Goal: Task Accomplishment & Management: Manage account settings

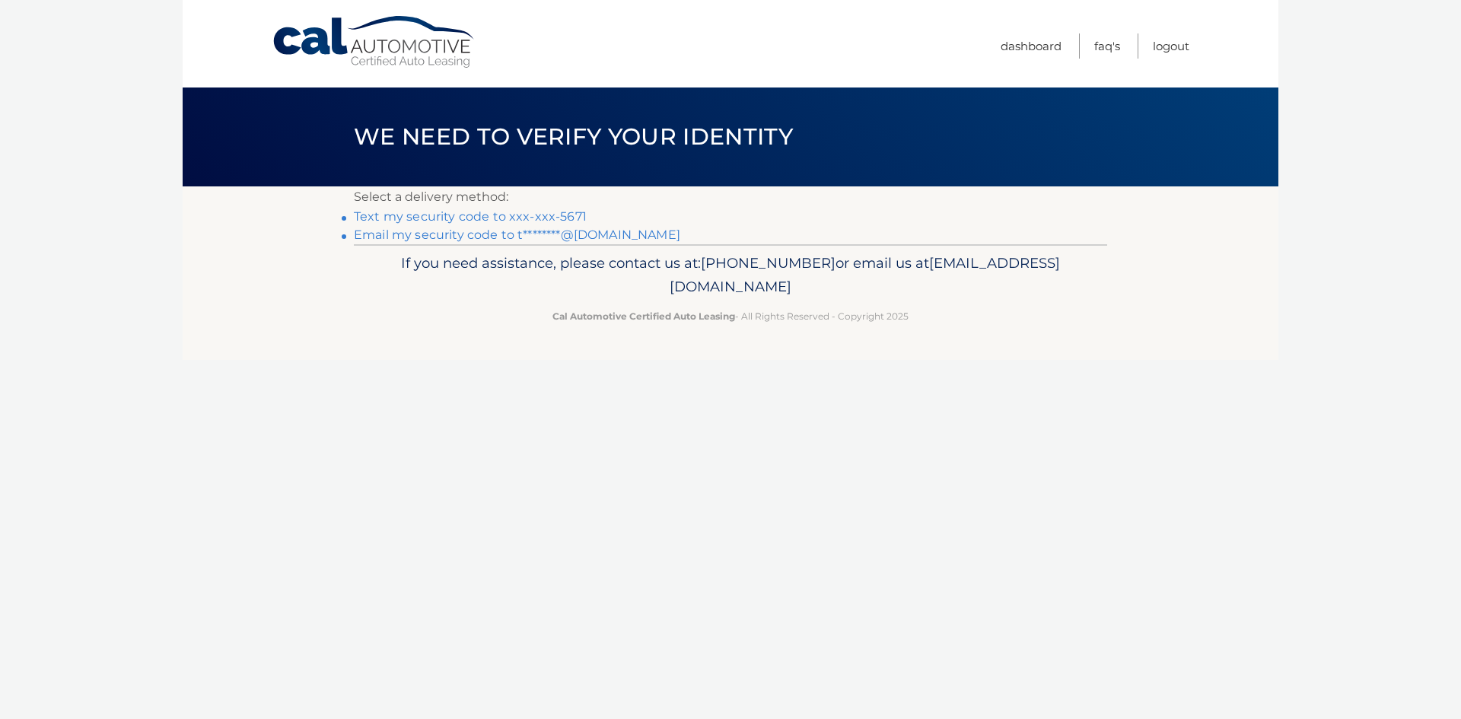
click at [558, 214] on link "Text my security code to xxx-xxx-5671" at bounding box center [470, 216] width 233 height 14
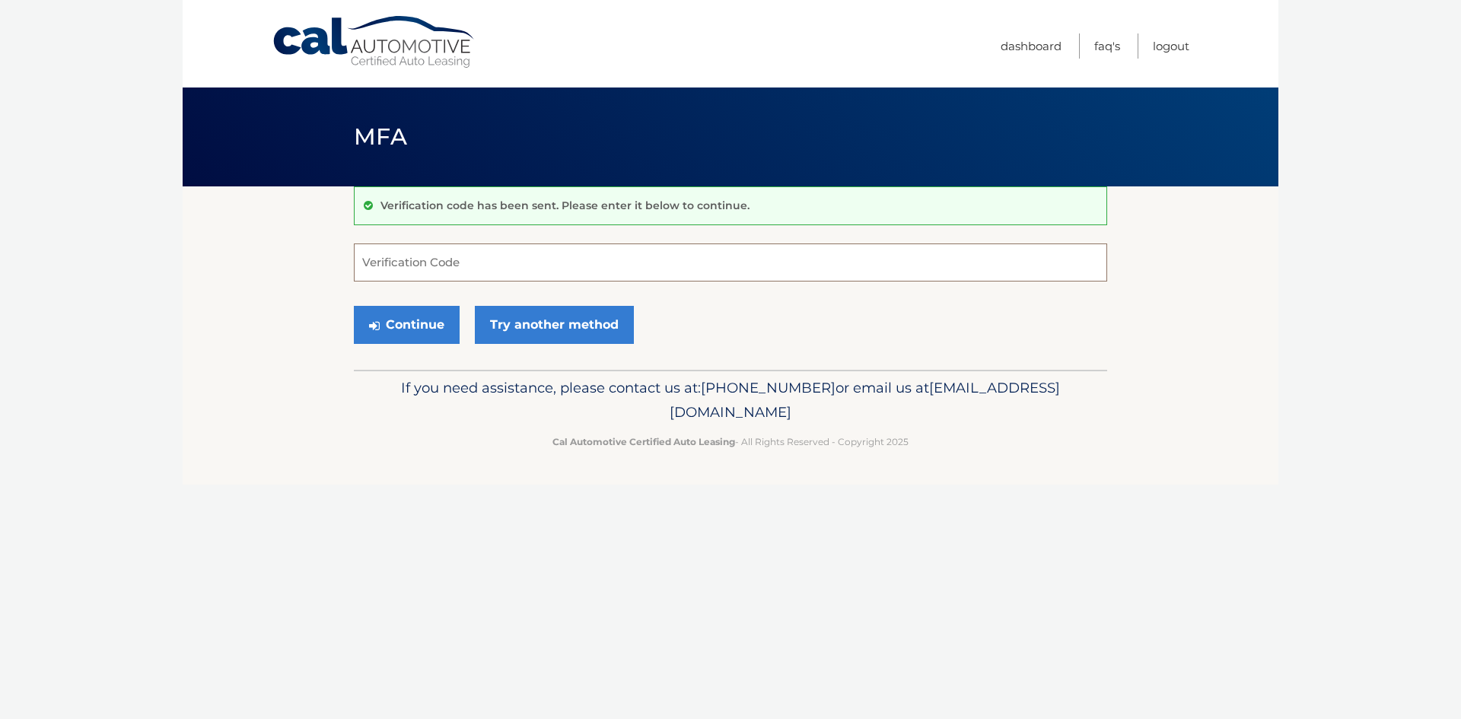
click at [452, 258] on input "Verification Code" at bounding box center [731, 263] width 754 height 38
type input "691937"
click at [406, 333] on button "Continue" at bounding box center [407, 325] width 106 height 38
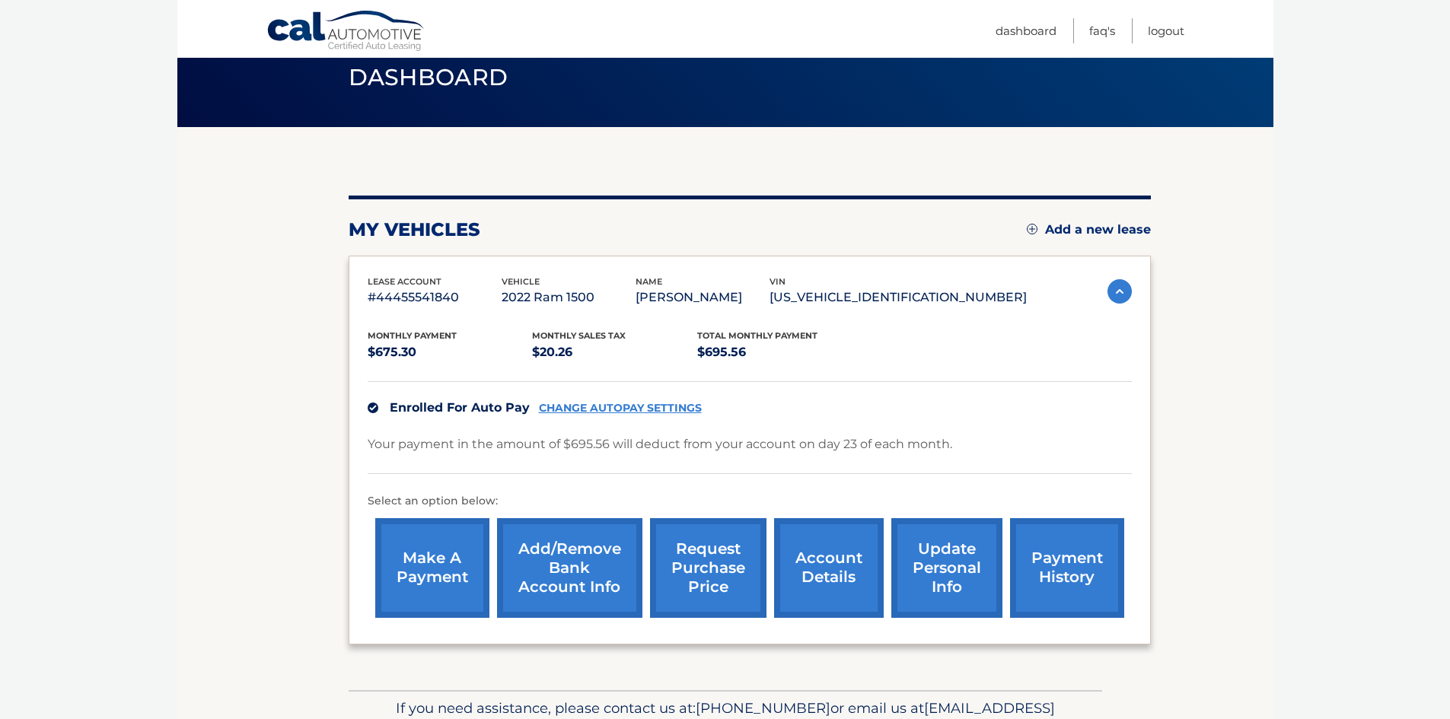
scroll to position [76, 0]
